Goal: Find specific page/section: Find specific page/section

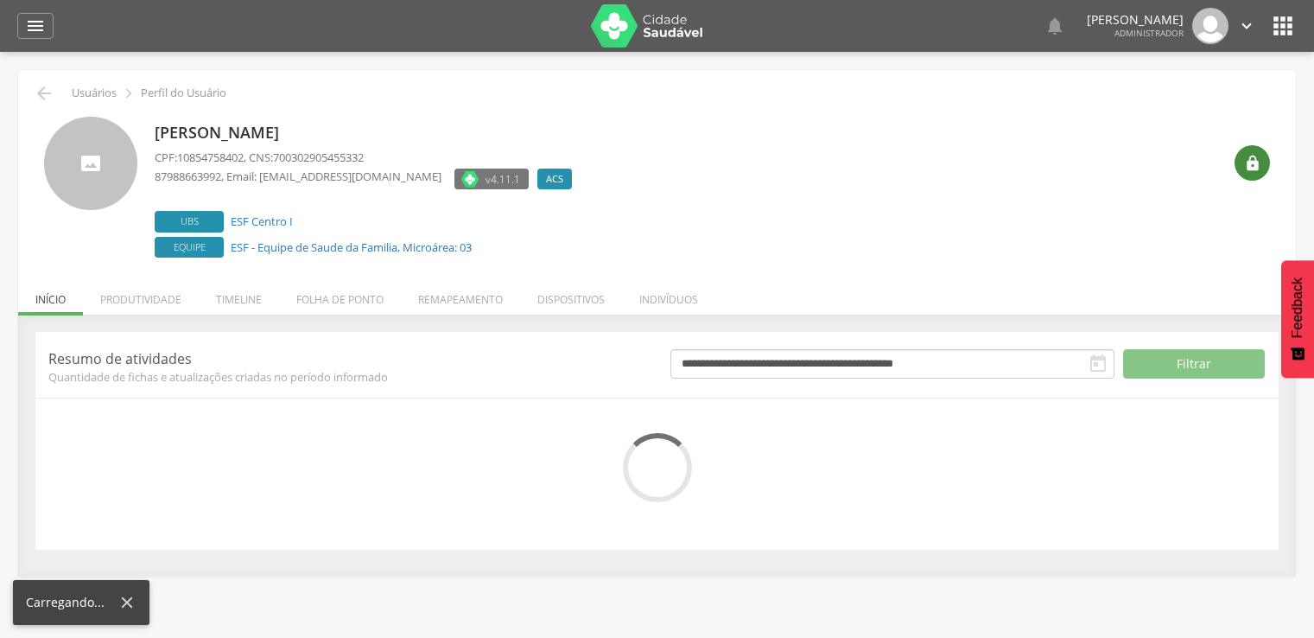
click at [1256, 163] on icon "" at bounding box center [1252, 163] width 17 height 17
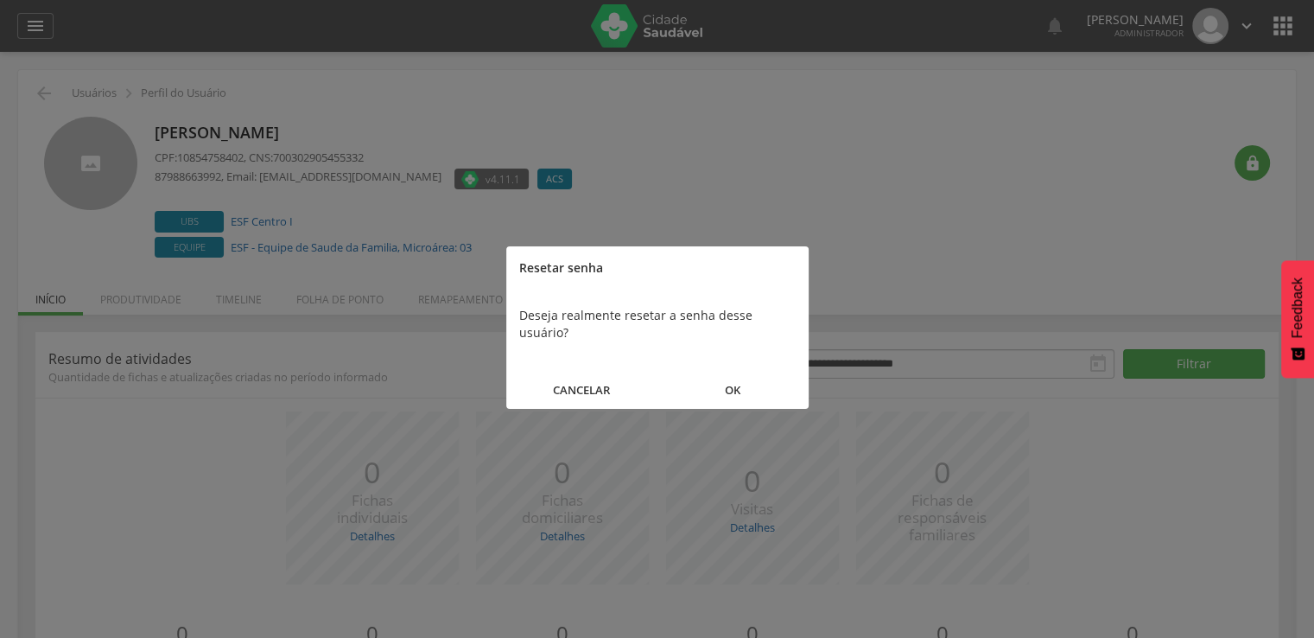
click at [754, 359] on div "CANCELAR OK" at bounding box center [657, 384] width 302 height 50
click at [703, 372] on button "OK" at bounding box center [733, 390] width 151 height 37
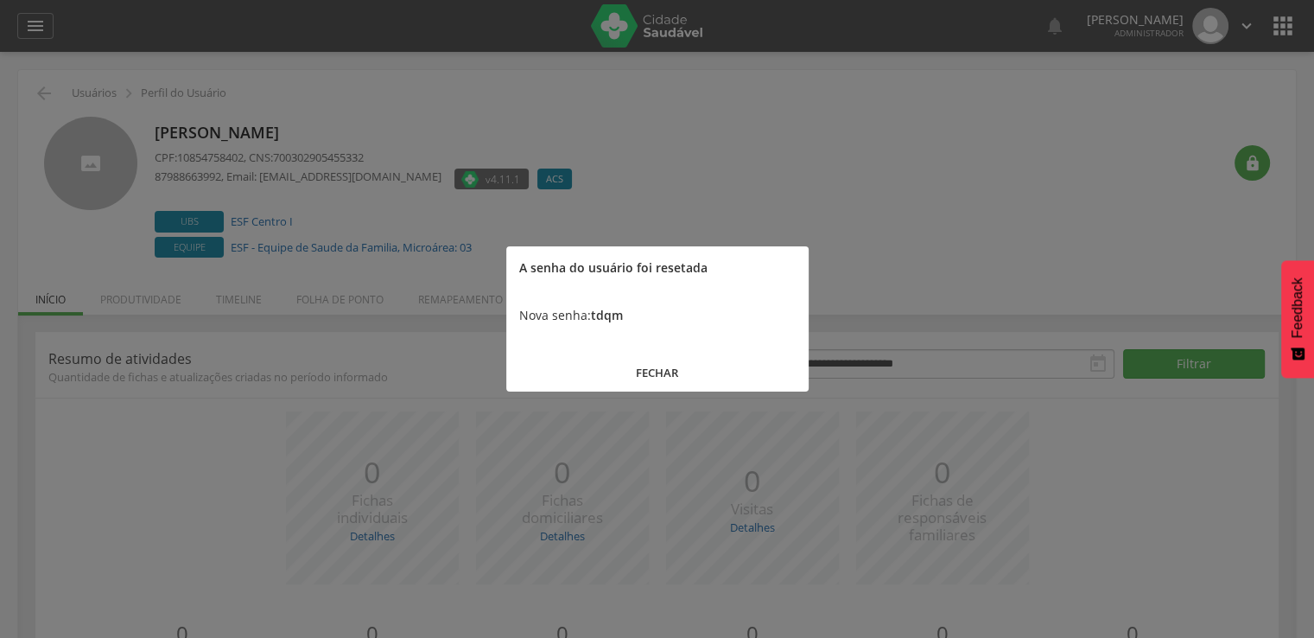
click at [603, 313] on b "tdqm" at bounding box center [607, 315] width 32 height 16
copy b "tdqm"
click at [636, 384] on button "FECHAR" at bounding box center [657, 372] width 302 height 37
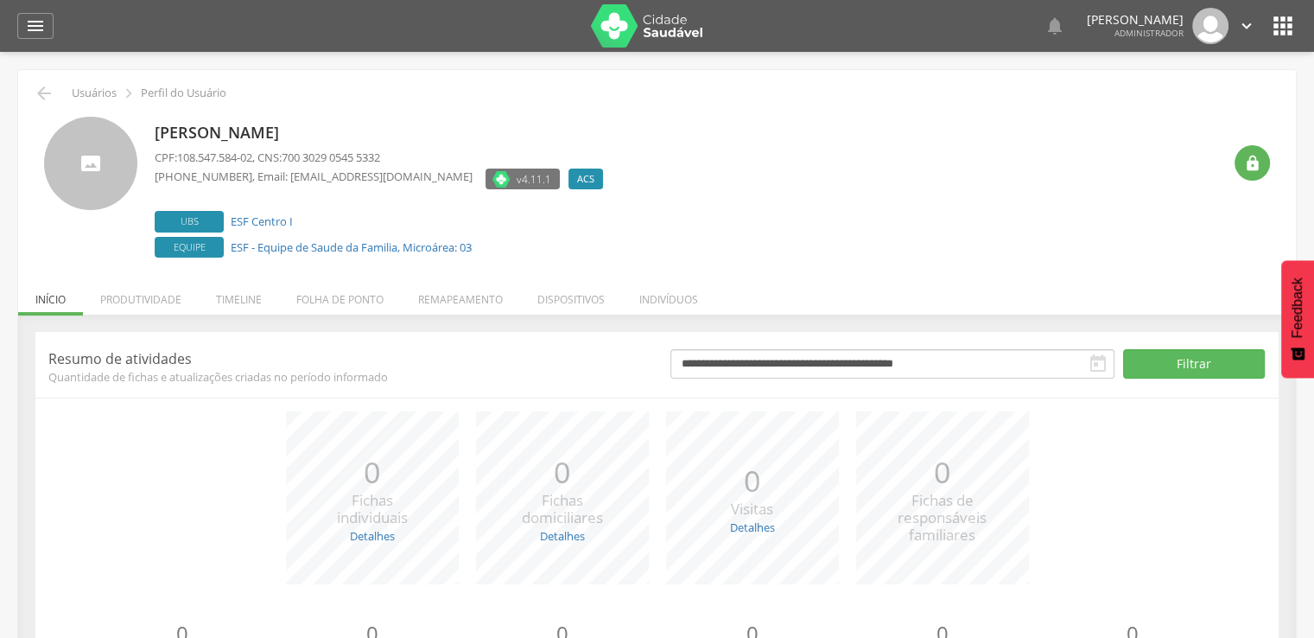
click at [25, 92] on div " Usuários  Perfil do Usuário [PERSON_NAME][GEOGRAPHIC_DATA] CPF: 108.547.584-…" at bounding box center [657, 402] width 1278 height 665
click at [34, 93] on icon "" at bounding box center [44, 93] width 21 height 21
